Goal: Task Accomplishment & Management: Manage account settings

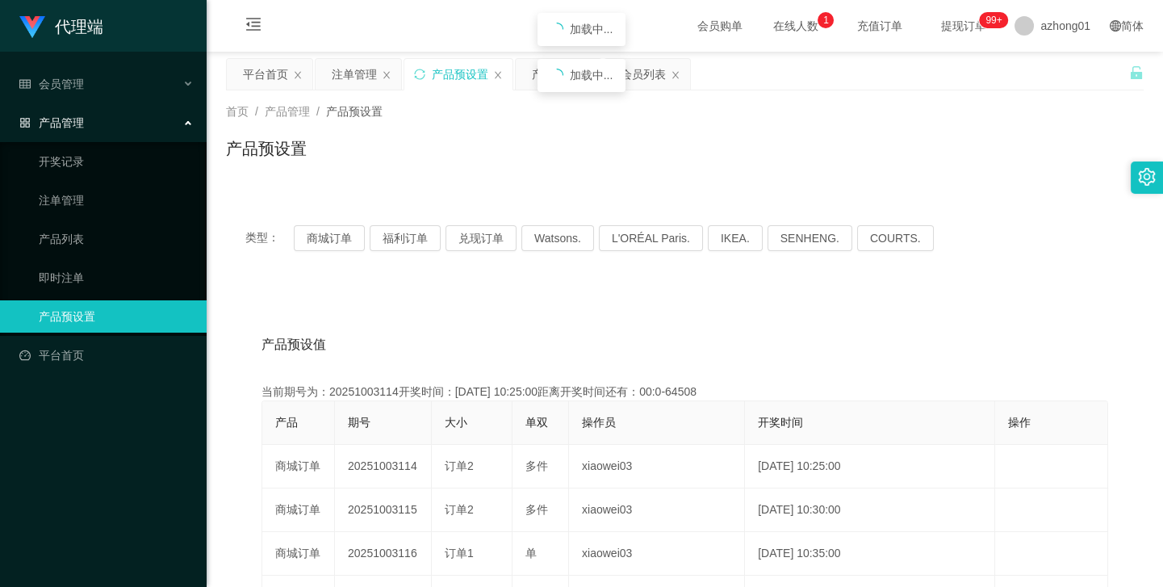
click at [324, 225] on button "商城订单" at bounding box center [329, 238] width 71 height 26
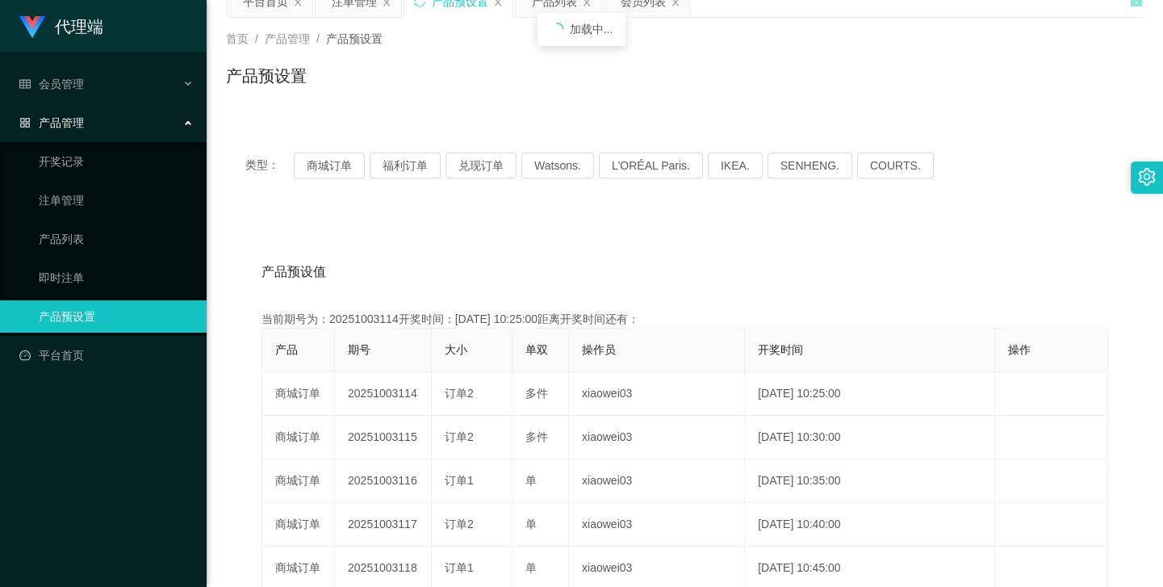
click at [324, 165] on button "商城订单" at bounding box center [329, 166] width 71 height 26
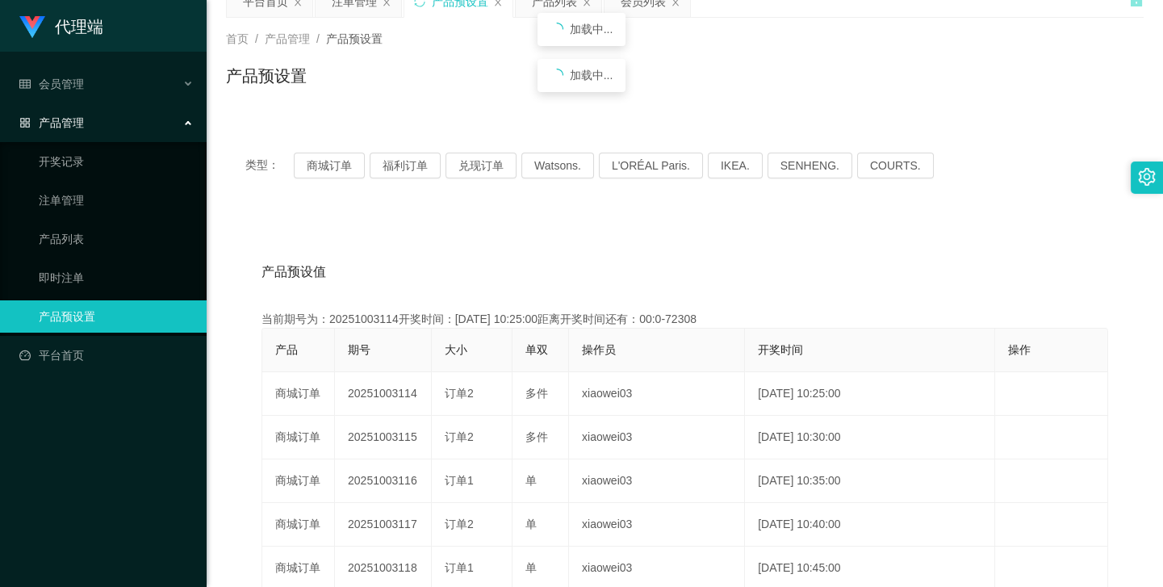
click at [324, 165] on button "商城订单" at bounding box center [329, 166] width 71 height 26
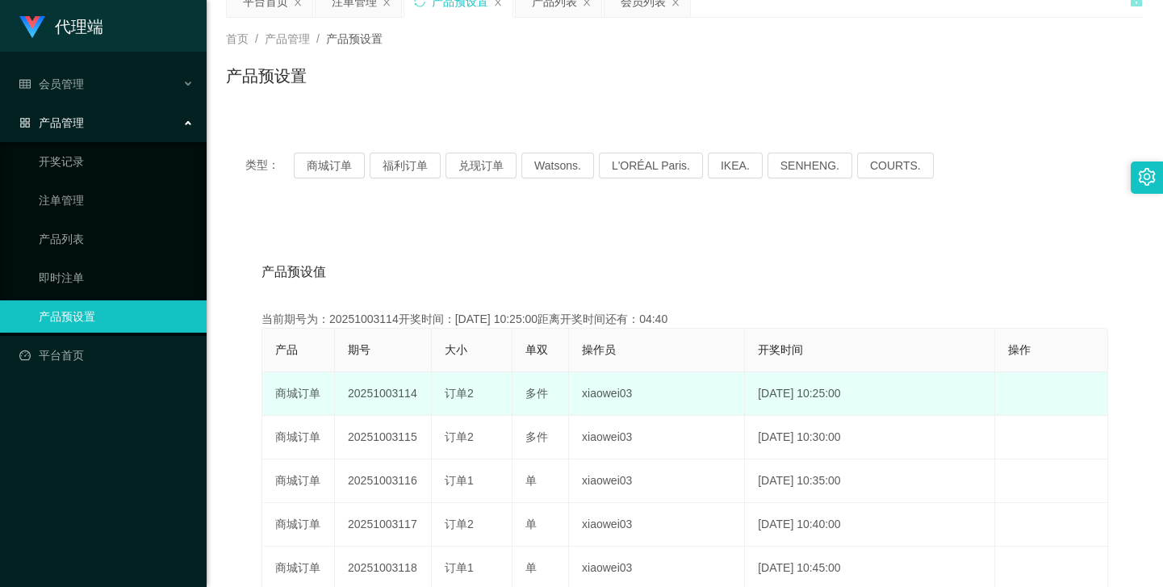
click at [394, 395] on td "20251003114" at bounding box center [383, 394] width 97 height 44
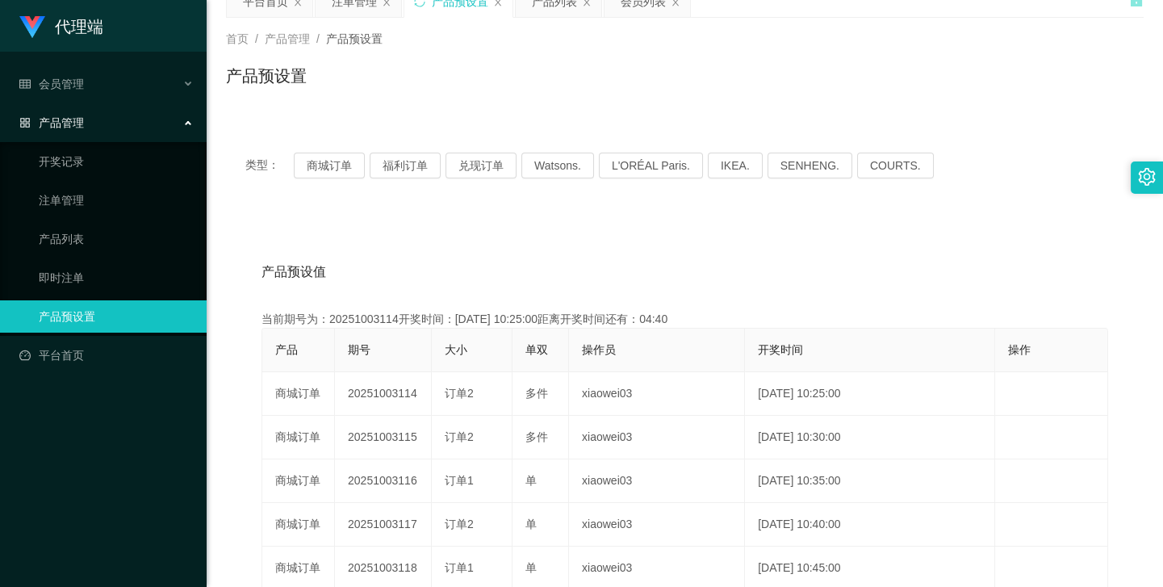
copy td "20251003114"
click at [613, 261] on div "产品预设值 添加期号" at bounding box center [684, 271] width 846 height 45
click at [571, 65] on div "产品预设置" at bounding box center [684, 82] width 917 height 37
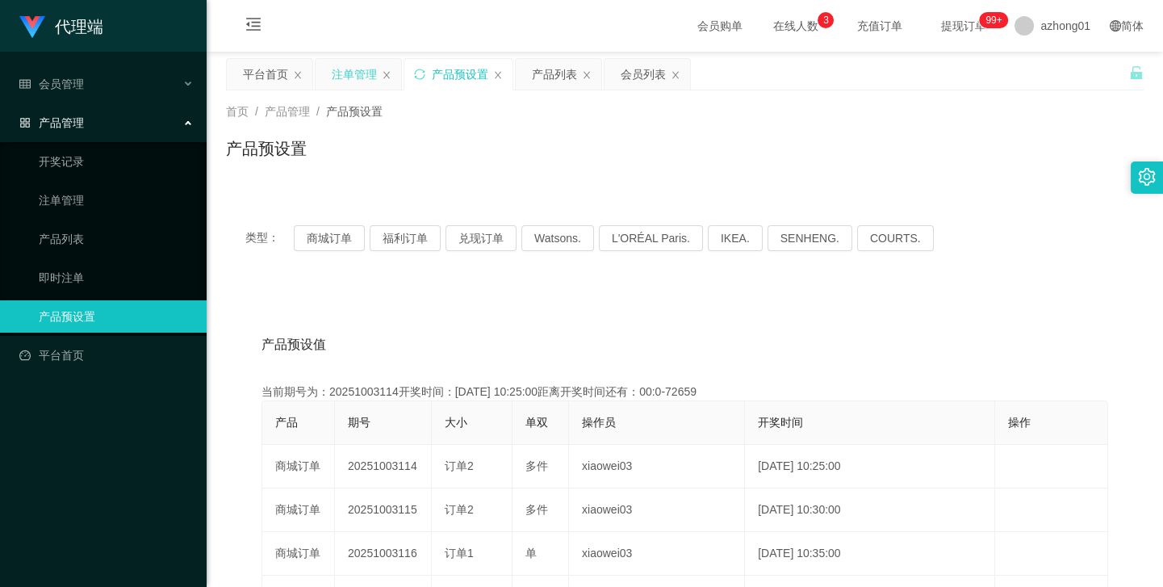
click at [346, 71] on div "注单管理" at bounding box center [354, 74] width 45 height 31
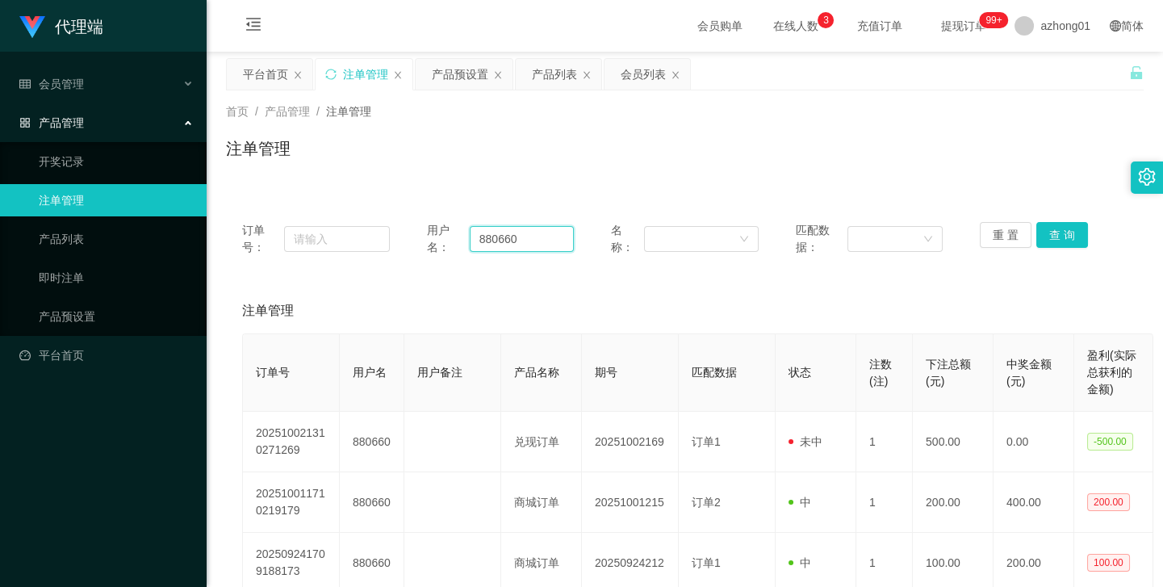
drag, startPoint x: 517, startPoint y: 243, endPoint x: 450, endPoint y: 243, distance: 67.0
click at [450, 243] on div "用户名： 880660" at bounding box center [501, 239] width 148 height 34
paste input "sc0813"
type input "sc0813"
click at [1065, 226] on button "查 询" at bounding box center [1062, 235] width 52 height 26
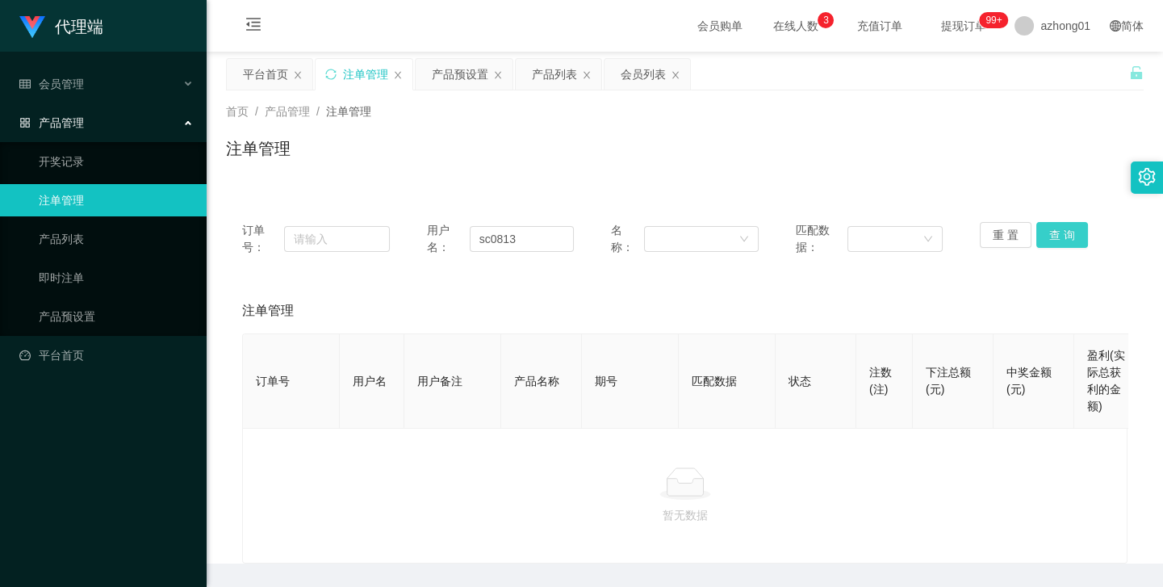
click at [1065, 226] on button "查 询" at bounding box center [1062, 235] width 52 height 26
click at [1065, 226] on div "重 置 查 询" at bounding box center [1054, 239] width 148 height 34
click at [1065, 226] on button "查 询" at bounding box center [1062, 235] width 52 height 26
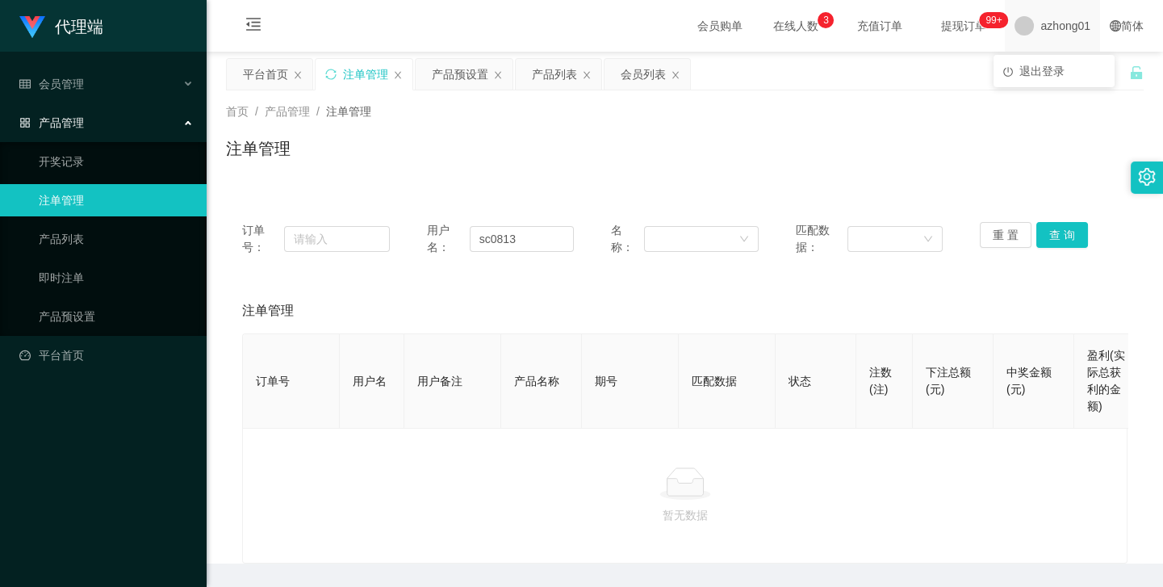
click at [1040, 23] on span "azhong01" at bounding box center [1065, 26] width 50 height 52
click at [1038, 65] on span "退出登录" at bounding box center [1041, 71] width 45 height 13
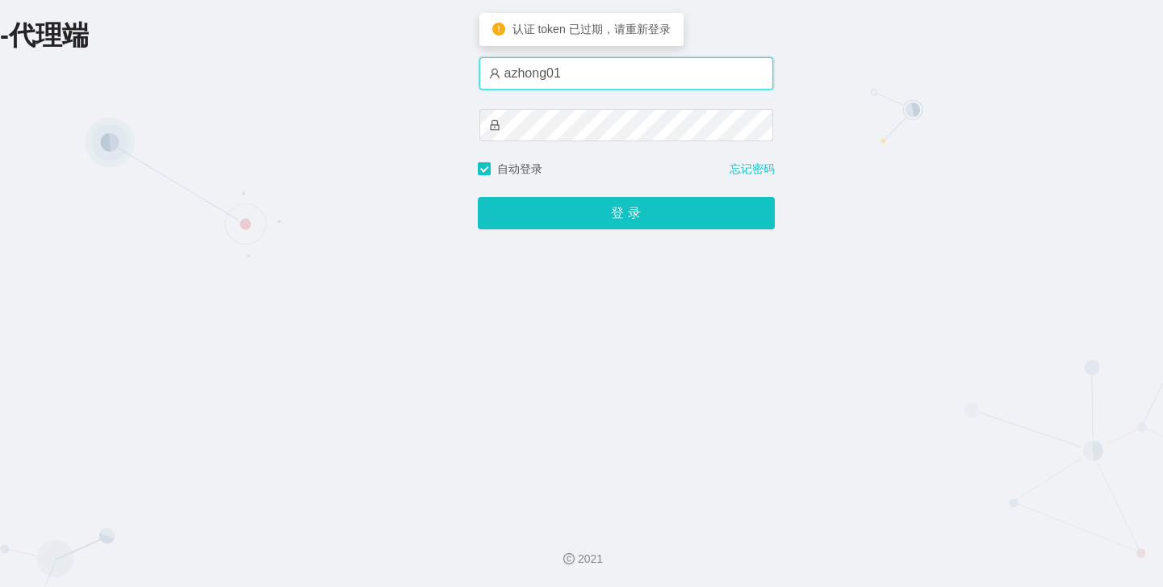
drag, startPoint x: 541, startPoint y: 74, endPoint x: 470, endPoint y: 82, distance: 70.6
click at [470, 82] on div "-代理端 账户密码登录 azhong01 自动登录 忘记密码 登 录" at bounding box center [581, 256] width 1163 height 512
type input "xiaowei02"
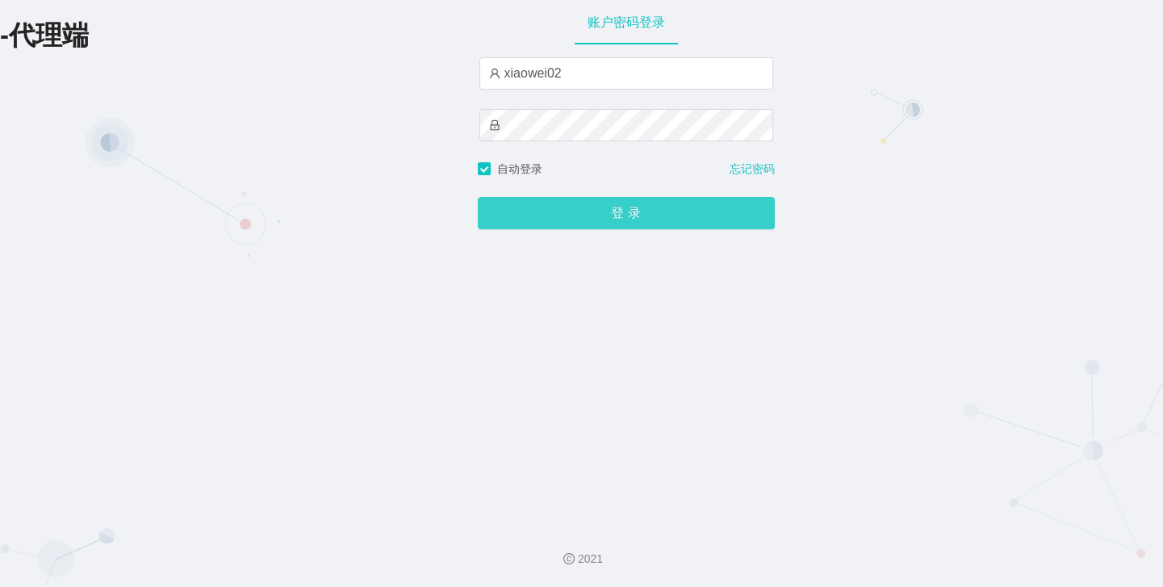
click at [606, 213] on button "登 录" at bounding box center [626, 213] width 297 height 32
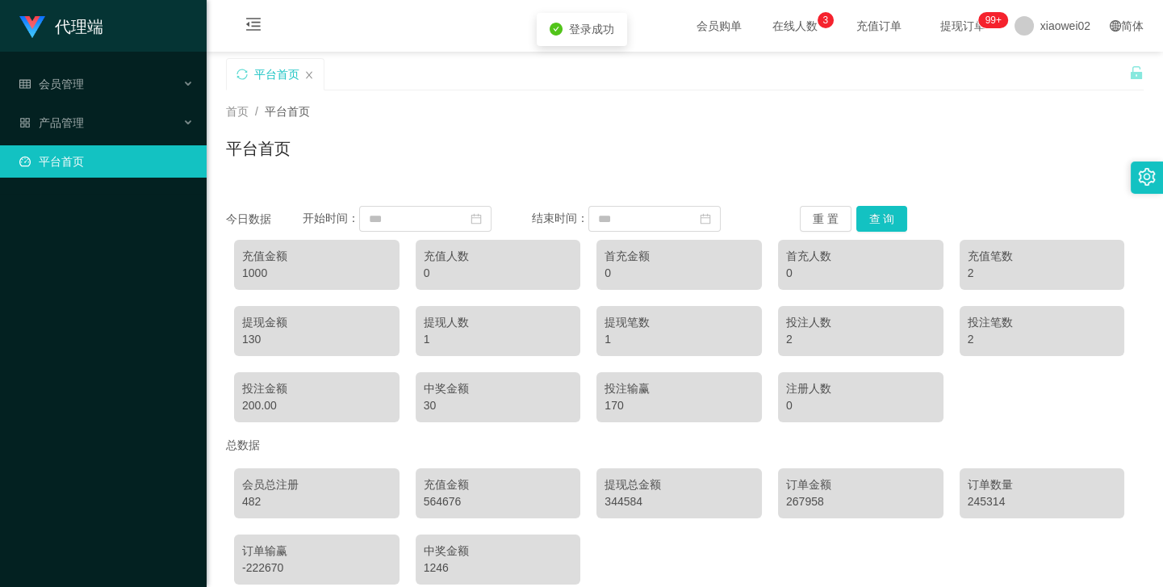
click at [376, 153] on div "平台首页" at bounding box center [684, 154] width 917 height 37
click at [105, 89] on div "会员管理" at bounding box center [103, 84] width 207 height 32
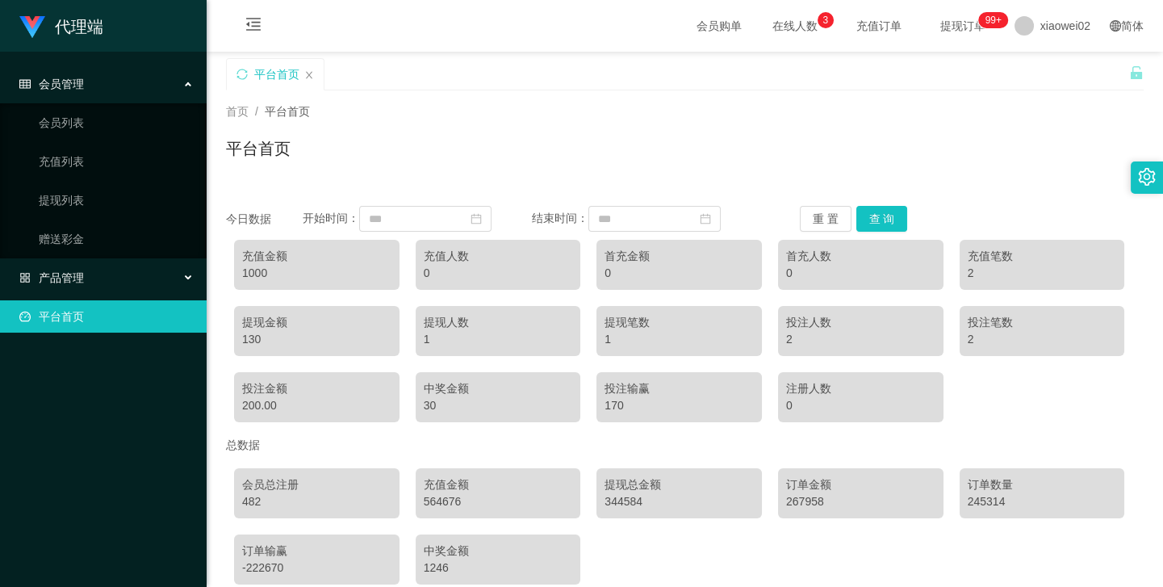
click at [71, 285] on div "产品管理" at bounding box center [103, 277] width 207 height 32
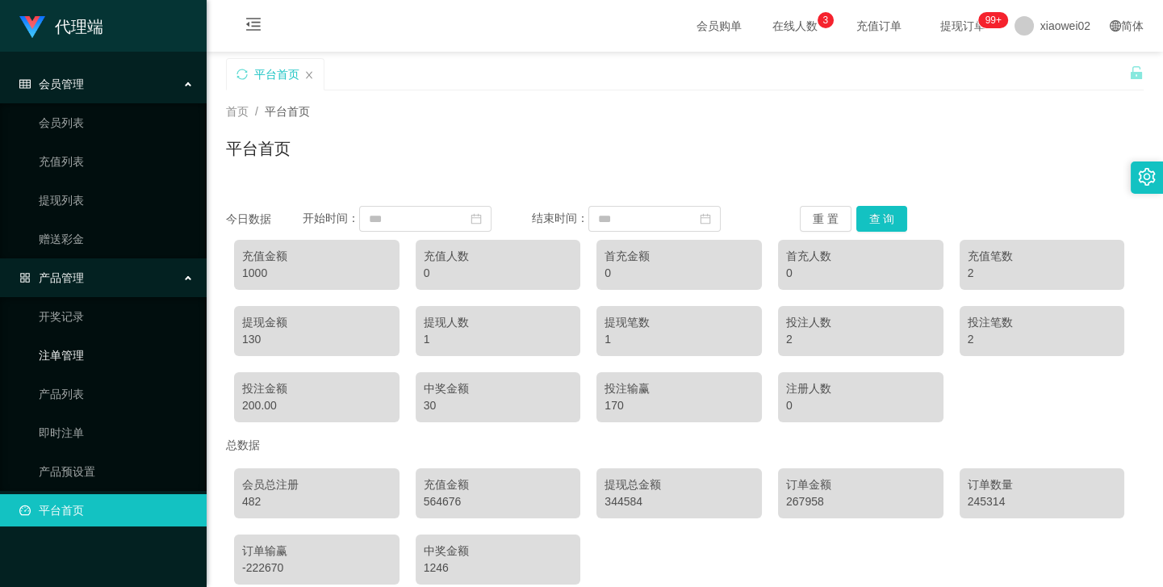
click at [81, 356] on link "注单管理" at bounding box center [116, 355] width 155 height 32
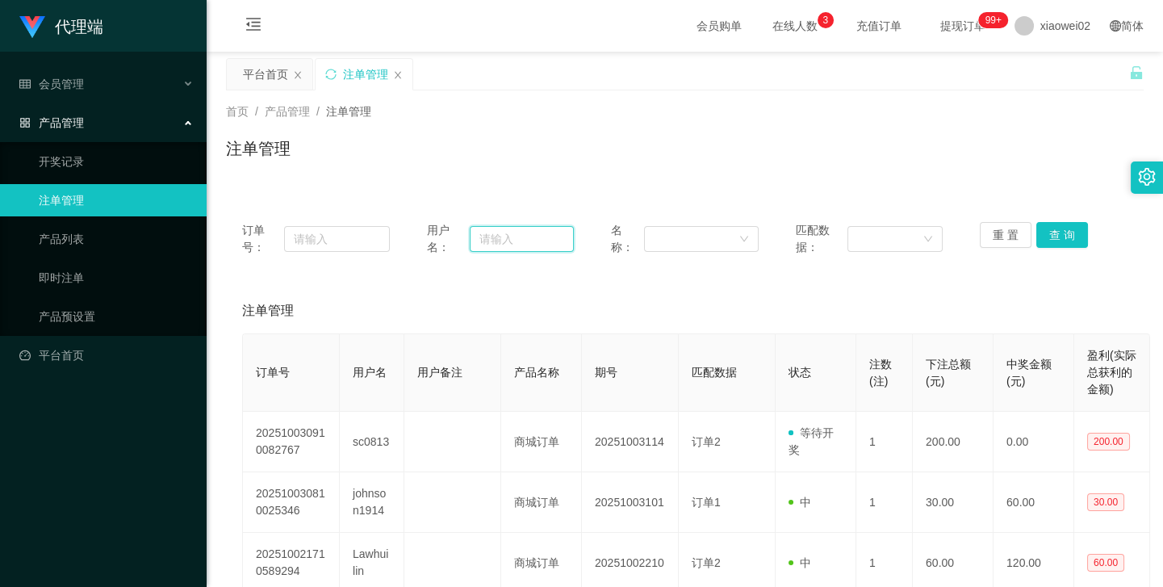
click at [554, 227] on input "text" at bounding box center [522, 239] width 105 height 26
paste input "sc0813"
type input "sc0813"
click at [1052, 229] on button "查 询" at bounding box center [1062, 235] width 52 height 26
click at [444, 157] on div "注单管理" at bounding box center [684, 154] width 917 height 37
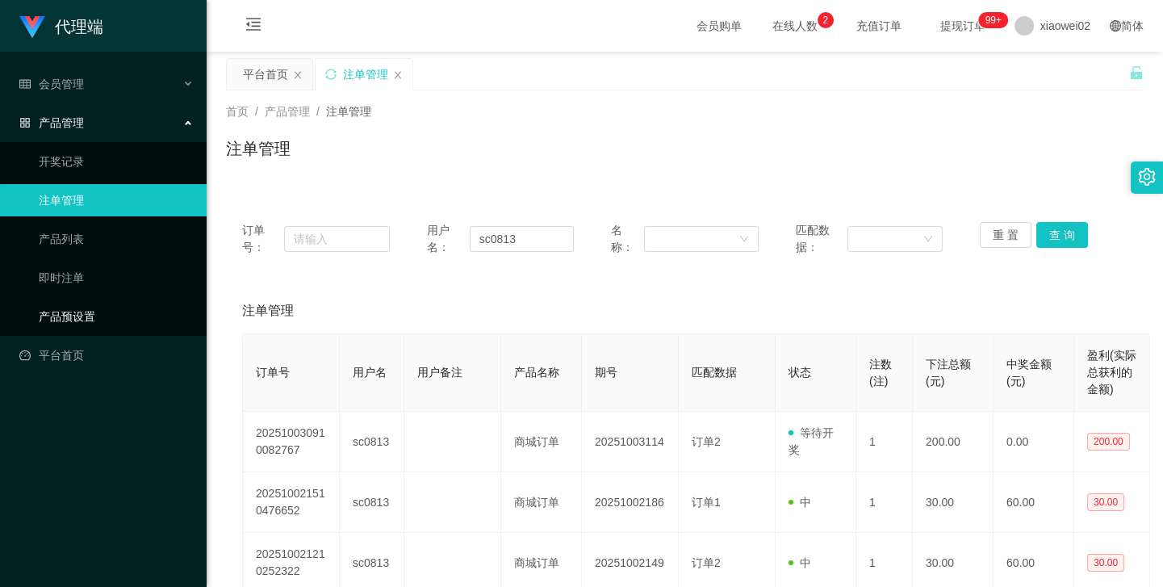
click at [81, 319] on link "产品预设置" at bounding box center [116, 316] width 155 height 32
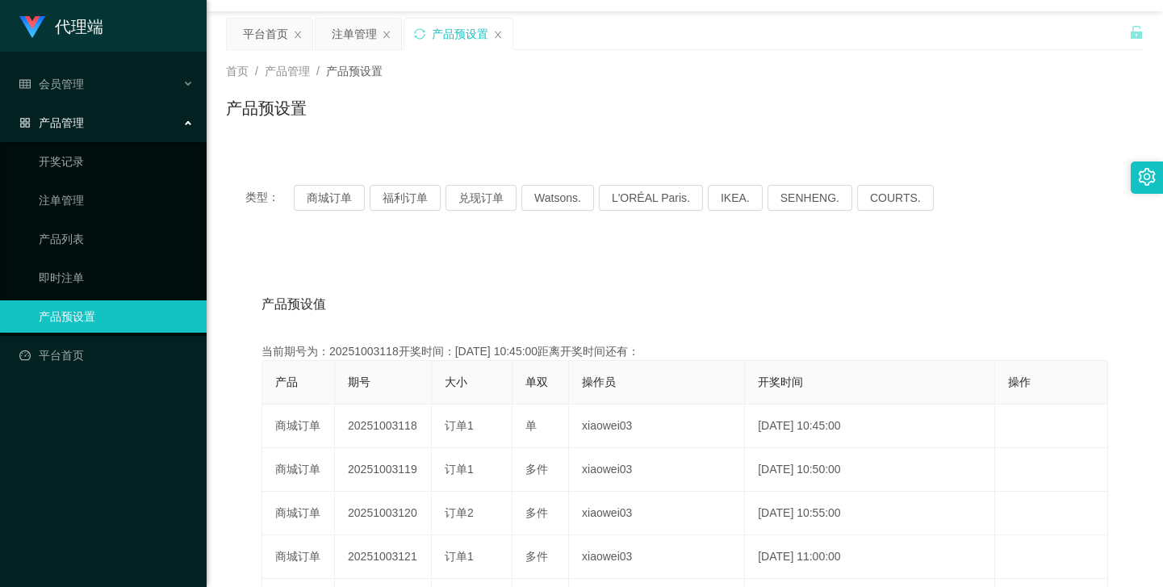
scroll to position [73, 0]
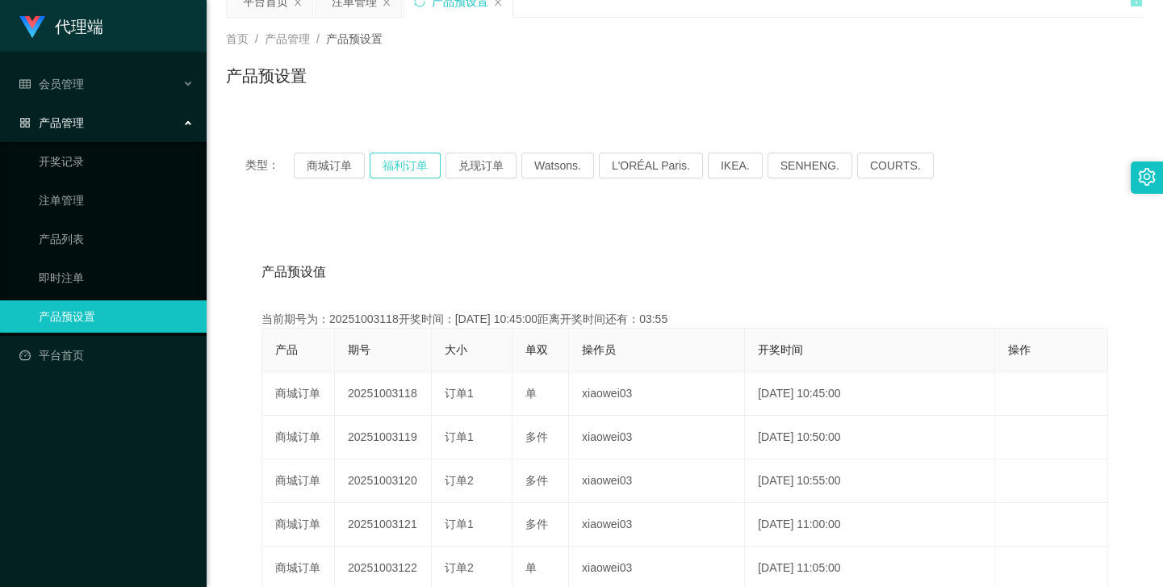
click at [430, 171] on button "福利订单" at bounding box center [405, 166] width 71 height 26
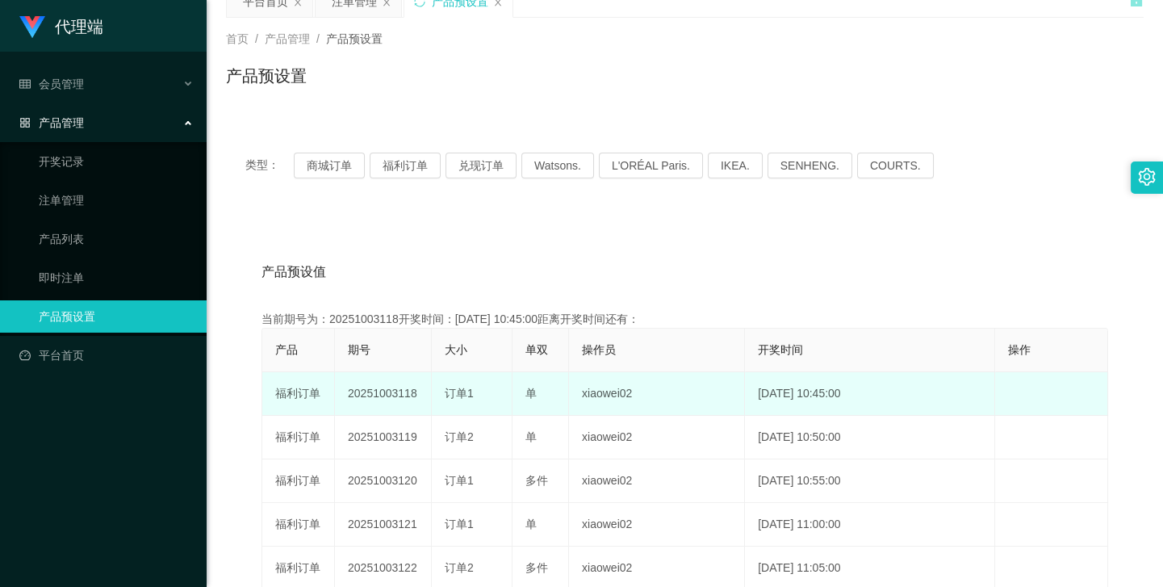
click at [394, 388] on td "20251003118" at bounding box center [383, 394] width 97 height 44
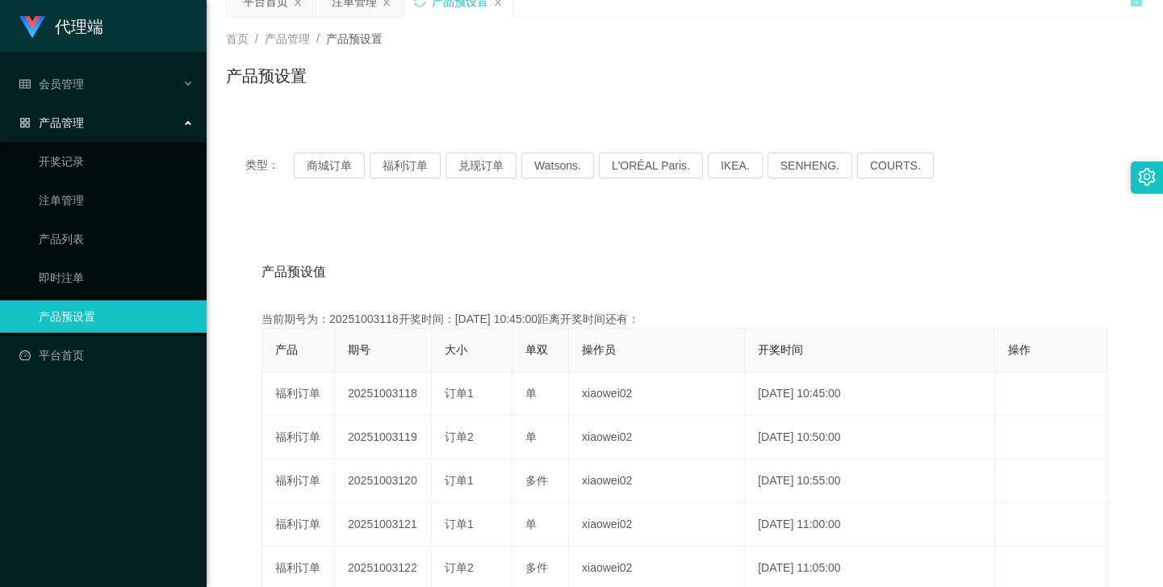
copy td "20251003118"
